Goal: Information Seeking & Learning: Find contact information

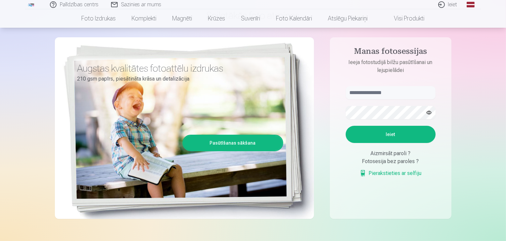
scroll to position [49, 0]
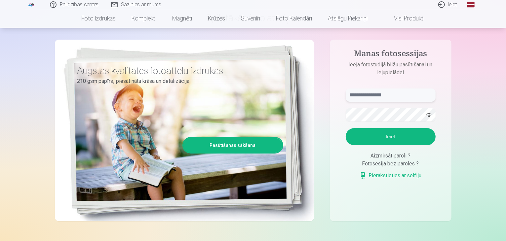
click at [359, 94] on input "text" at bounding box center [391, 95] width 90 height 13
drag, startPoint x: 407, startPoint y: 91, endPoint x: 400, endPoint y: 93, distance: 7.5
click at [400, 93] on input "**********" at bounding box center [391, 95] width 90 height 13
click at [402, 92] on input "**********" at bounding box center [391, 95] width 90 height 13
type input "**********"
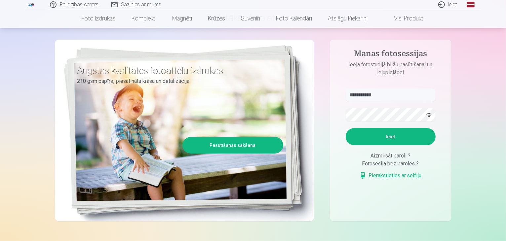
click at [389, 134] on button "Ieiet" at bounding box center [391, 136] width 90 height 17
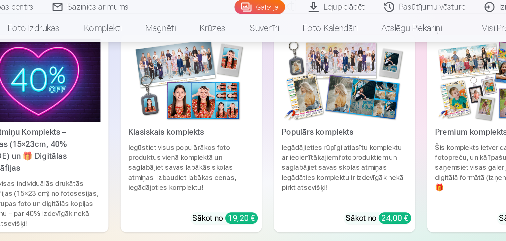
scroll to position [1979, 0]
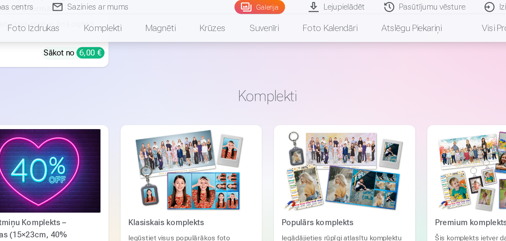
click at [128, 1] on link "Sazinies ar mums" at bounding box center [136, 4] width 63 height 9
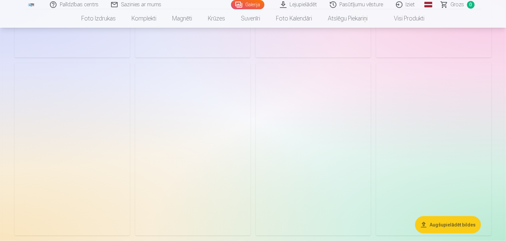
scroll to position [983, 0]
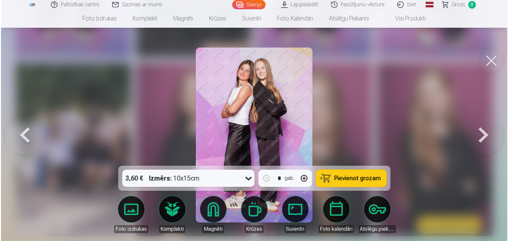
scroll to position [975, 0]
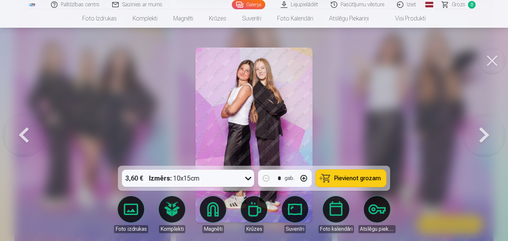
click at [485, 68] on button at bounding box center [492, 61] width 26 height 26
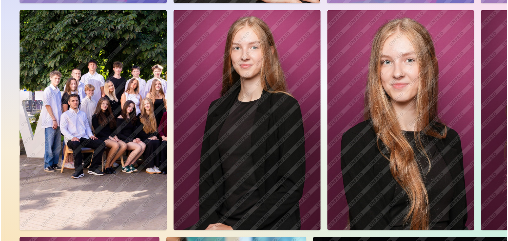
scroll to position [987, 0]
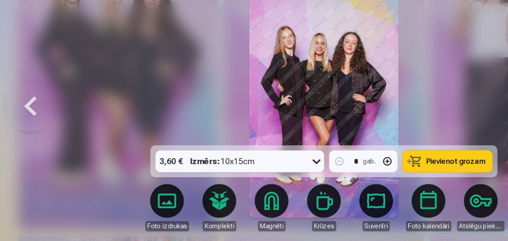
drag, startPoint x: 106, startPoint y: 126, endPoint x: 24, endPoint y: 136, distance: 82.3
click at [24, 136] on button at bounding box center [24, 135] width 42 height 48
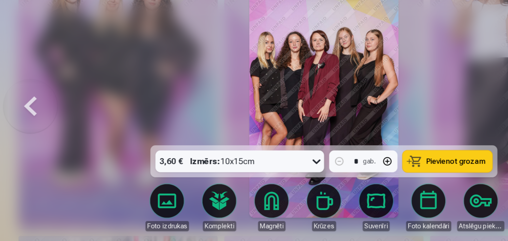
click at [337, 99] on div at bounding box center [254, 120] width 508 height 241
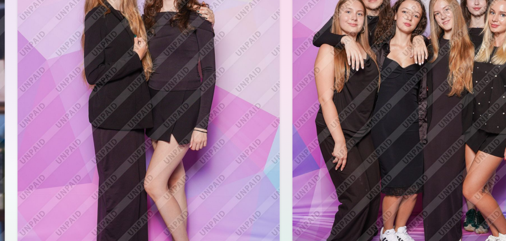
scroll to position [508, 0]
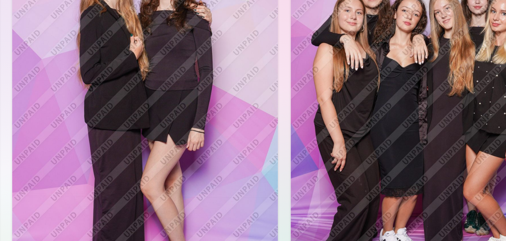
click at [377, 88] on img at bounding box center [322, 93] width 110 height 165
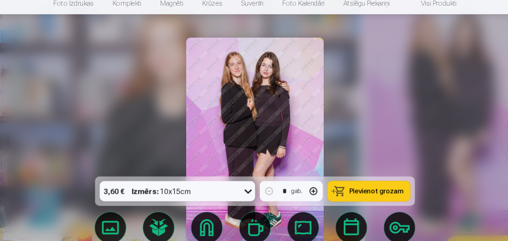
scroll to position [510, 0]
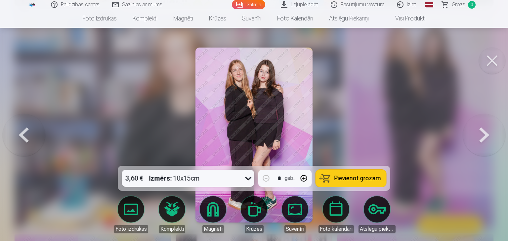
drag, startPoint x: 507, startPoint y: 45, endPoint x: 459, endPoint y: 43, distance: 48.0
click at [459, 43] on div at bounding box center [254, 120] width 508 height 241
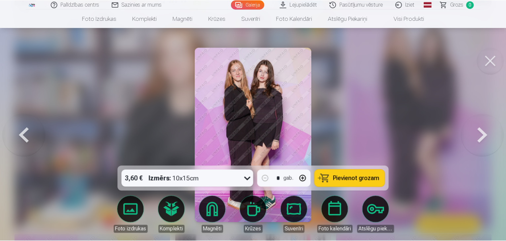
scroll to position [509, 0]
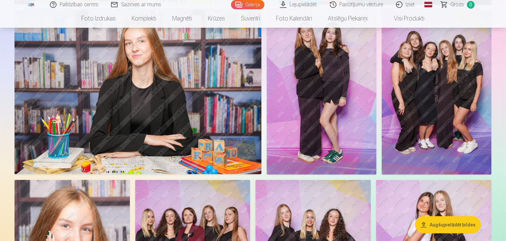
drag, startPoint x: 505, startPoint y: 33, endPoint x: 505, endPoint y: 28, distance: 5.3
drag, startPoint x: 505, startPoint y: 28, endPoint x: 508, endPoint y: 8, distance: 19.7
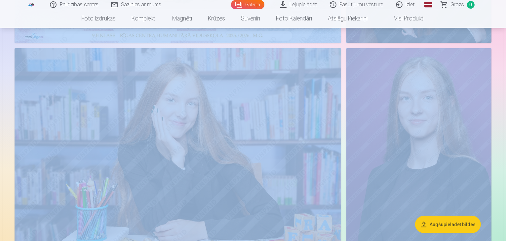
scroll to position [245, 0]
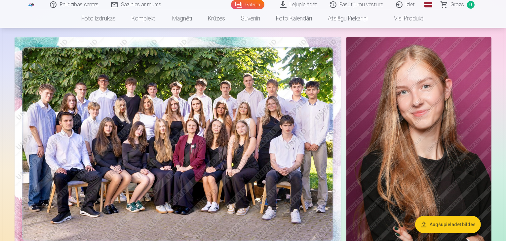
scroll to position [35, 0]
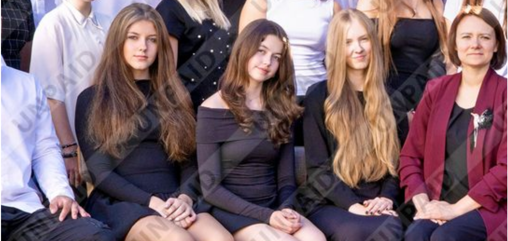
scroll to position [62, 0]
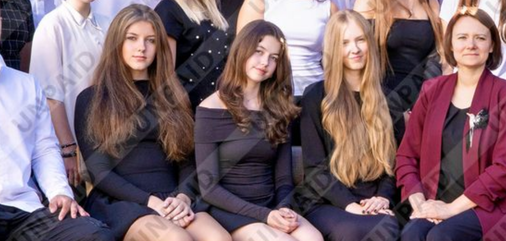
click at [92, 132] on img at bounding box center [178, 120] width 327 height 218
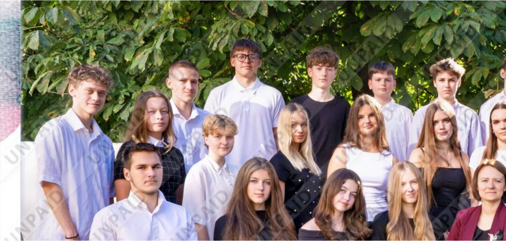
scroll to position [62, 0]
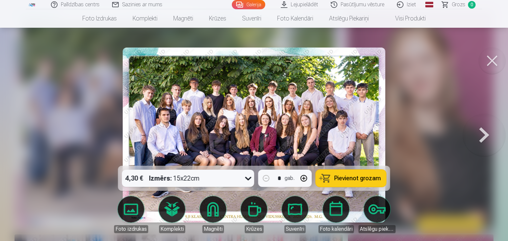
click at [495, 68] on button at bounding box center [492, 61] width 26 height 26
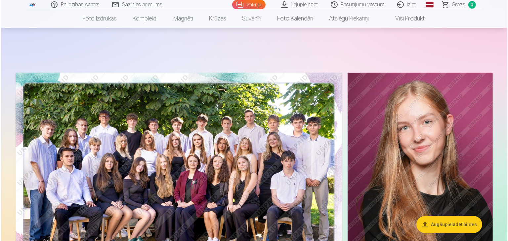
scroll to position [28, 0]
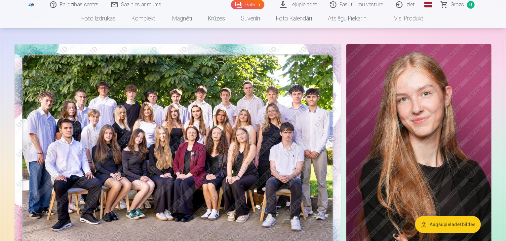
click at [220, 133] on img at bounding box center [178, 153] width 327 height 218
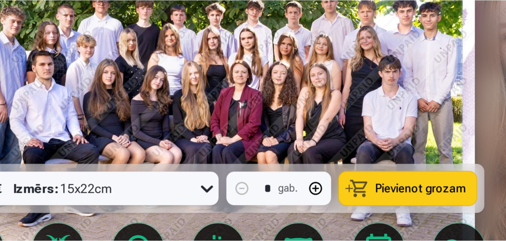
scroll to position [28, 0]
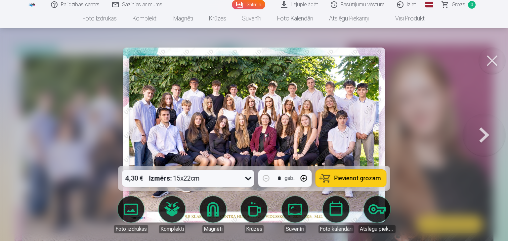
click at [499, 64] on button at bounding box center [492, 61] width 26 height 26
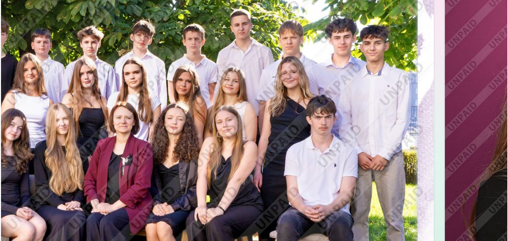
scroll to position [28, 0]
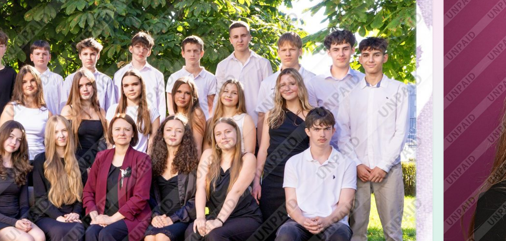
click at [185, 162] on img at bounding box center [178, 153] width 327 height 218
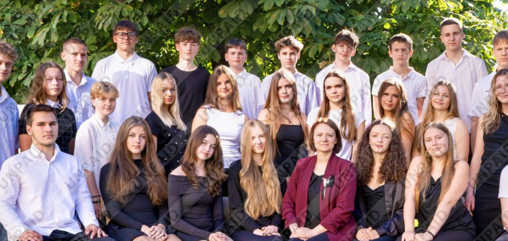
scroll to position [28, 0]
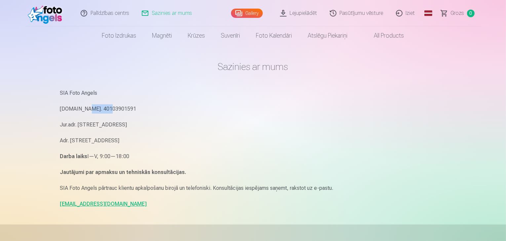
drag, startPoint x: 85, startPoint y: 108, endPoint x: 108, endPoint y: 102, distance: 24.2
click at [108, 102] on div "SIA Foto Angels [DOMAIN_NAME]. 40103901591 Jur.adr. [STREET_ADDRESS]. [STREET_A…" at bounding box center [253, 149] width 386 height 120
click at [140, 116] on div "SIA Foto Angels Reg.Nr. 40103901591 Jur.adr. Rīga, Dzelzavas iela 74 k-1 - 34, …" at bounding box center [253, 149] width 386 height 120
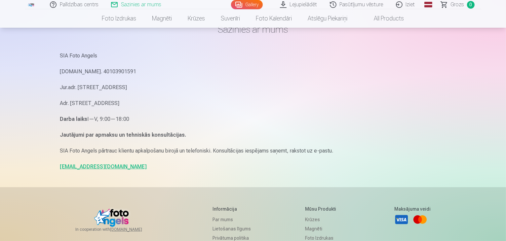
scroll to position [45, 0]
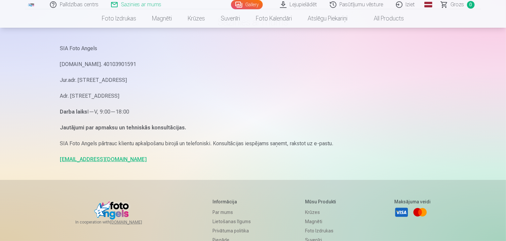
click at [87, 4] on link "Palīdzības centrs" at bounding box center [74, 4] width 61 height 9
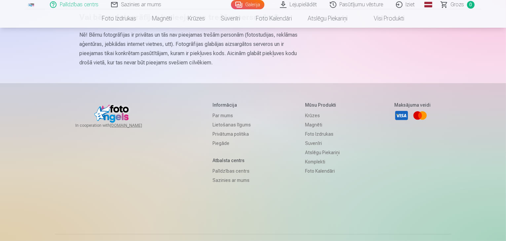
scroll to position [439, 0]
click at [237, 186] on link "Sazinies ar mums" at bounding box center [232, 181] width 38 height 9
